Goal: Task Accomplishment & Management: Manage account settings

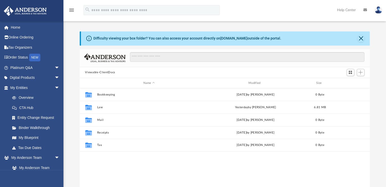
scroll to position [111, 286]
click at [105, 109] on button "Law" at bounding box center [149, 107] width 104 height 3
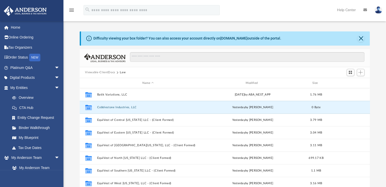
click at [108, 108] on button "Cobblestone Industries, LLC" at bounding box center [148, 107] width 102 height 3
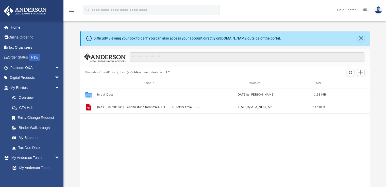
click at [124, 71] on button "Law" at bounding box center [123, 72] width 6 height 5
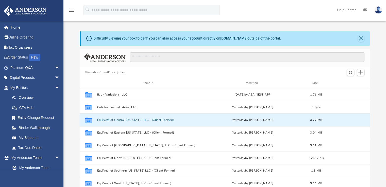
click at [115, 119] on button "EquiVest of Central [US_STATE] LLC - (Client Formed)" at bounding box center [148, 119] width 102 height 3
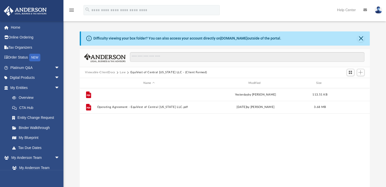
click at [121, 94] on button "EquiVest of Central [US_STATE] LLC - Annual Report 2025.pdf" at bounding box center [149, 94] width 104 height 3
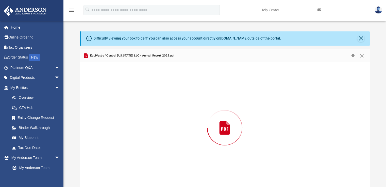
scroll to position [6, 0]
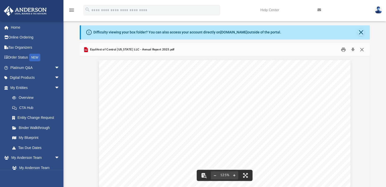
click at [362, 49] on button "Close" at bounding box center [361, 50] width 9 height 8
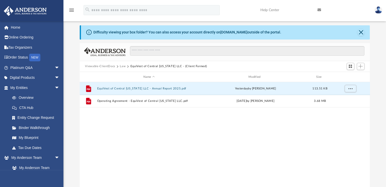
click at [122, 67] on button "Law" at bounding box center [123, 66] width 6 height 5
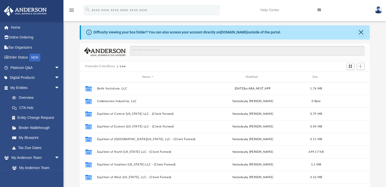
click at [122, 67] on button "Law" at bounding box center [123, 66] width 6 height 5
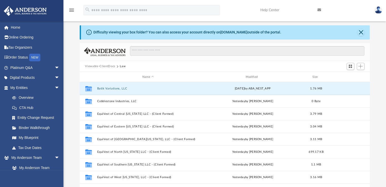
click at [113, 89] on button "Batik Variations, LLC" at bounding box center [148, 88] width 102 height 3
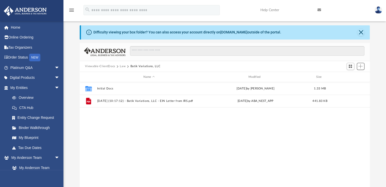
click at [360, 67] on span "Add" at bounding box center [360, 66] width 4 height 4
click at [346, 84] on li "New Folder" at bounding box center [353, 84] width 16 height 5
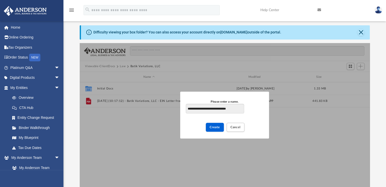
type input "**********"
click at [217, 128] on span "Create" at bounding box center [215, 127] width 10 height 3
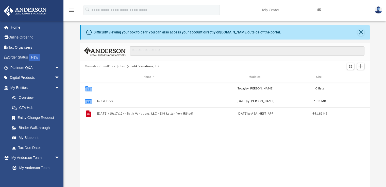
click at [145, 88] on button "Entity Operating Agreements to Assign" at bounding box center [149, 88] width 104 height 3
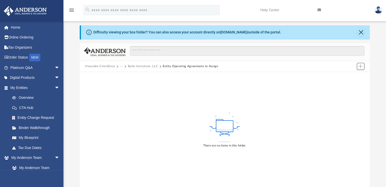
click at [359, 66] on span "Add" at bounding box center [360, 66] width 4 height 4
click at [353, 79] on li "Upload" at bounding box center [353, 76] width 16 height 5
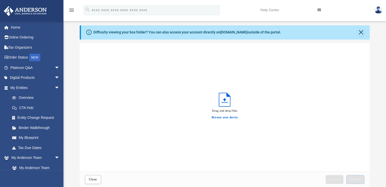
scroll to position [125, 286]
click at [235, 118] on label "Browse your device" at bounding box center [225, 117] width 26 height 5
click at [0, 0] on input "Browse your device" at bounding box center [0, 0] width 0 height 0
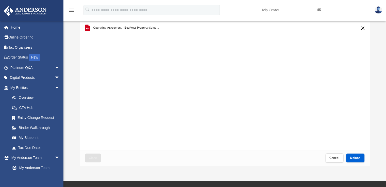
scroll to position [29, 0]
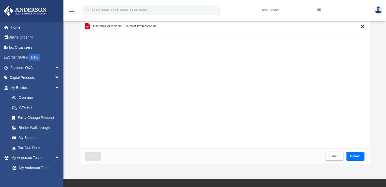
click at [351, 155] on span "Upload" at bounding box center [355, 156] width 11 height 3
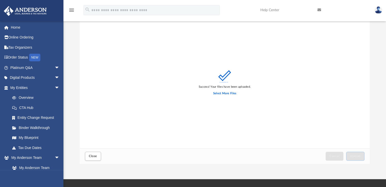
click at [319, 131] on div "Success! Your files have been uploaded. Select More Files" at bounding box center [225, 84] width 290 height 129
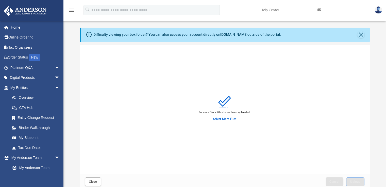
scroll to position [0, 0]
